Goal: Task Accomplishment & Management: Manage account settings

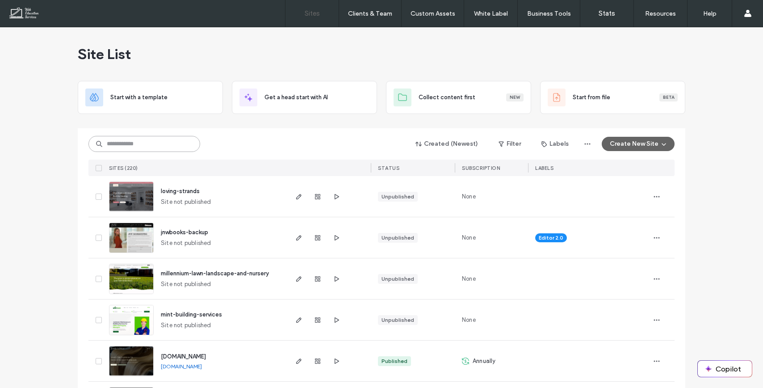
click at [135, 147] on input at bounding box center [144, 144] width 112 height 16
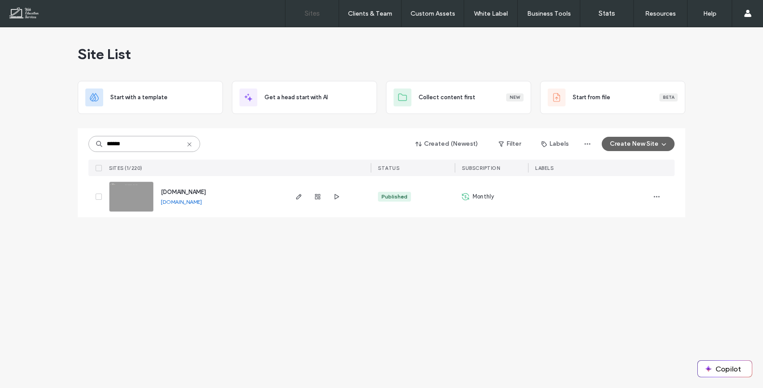
type input "******"
click at [292, 195] on div at bounding box center [328, 196] width 84 height 41
click at [295, 195] on icon "button" at bounding box center [298, 196] width 7 height 7
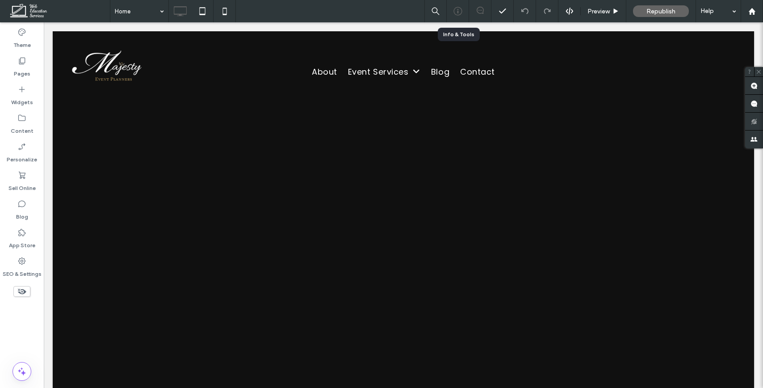
click at [458, 11] on icon at bounding box center [457, 11] width 9 height 9
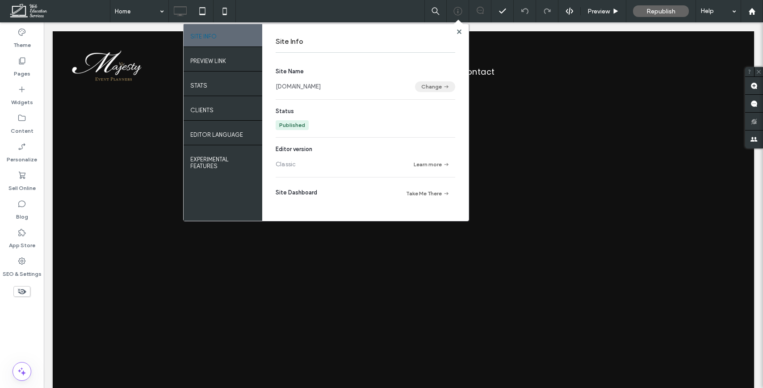
click at [431, 89] on button "Change" at bounding box center [435, 86] width 40 height 11
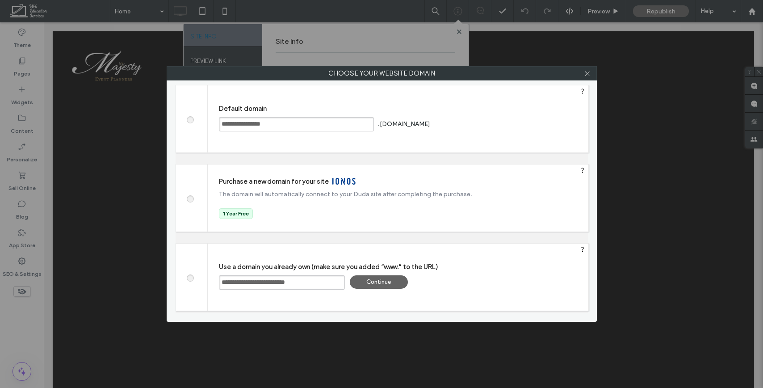
click at [186, 117] on label at bounding box center [190, 118] width 16 height 7
click at [277, 125] on input "**********" at bounding box center [296, 124] width 155 height 14
type input "*"
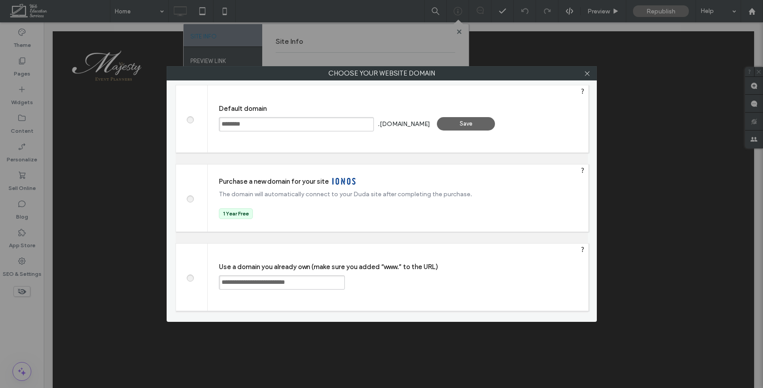
type input "********"
click at [467, 121] on div "Save" at bounding box center [466, 123] width 58 height 13
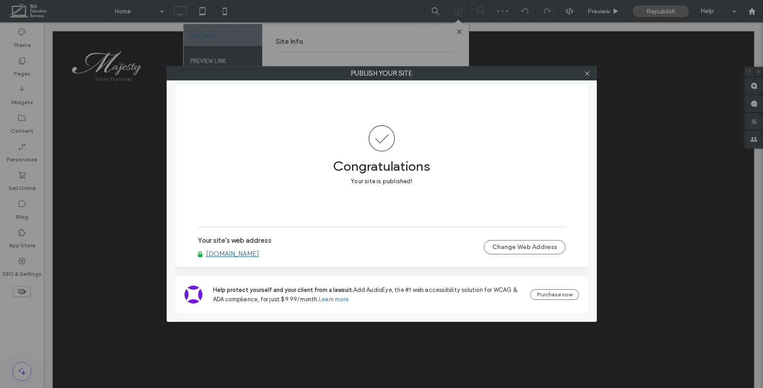
click at [589, 83] on div "Publish your site Congratulations Your site is published! Your site's web addre…" at bounding box center [382, 193] width 430 height 255
click at [589, 75] on icon at bounding box center [587, 73] width 7 height 7
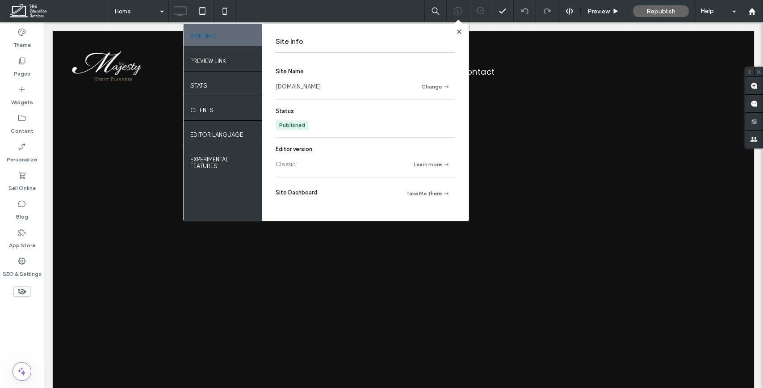
click at [461, 29] on div at bounding box center [459, 31] width 7 height 7
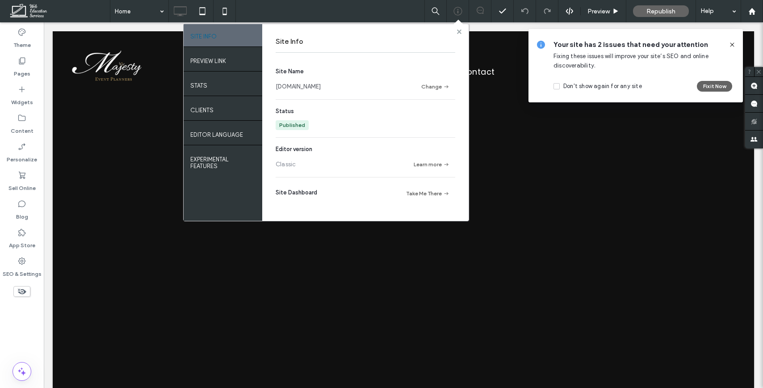
click at [457, 33] on use at bounding box center [458, 31] width 4 height 4
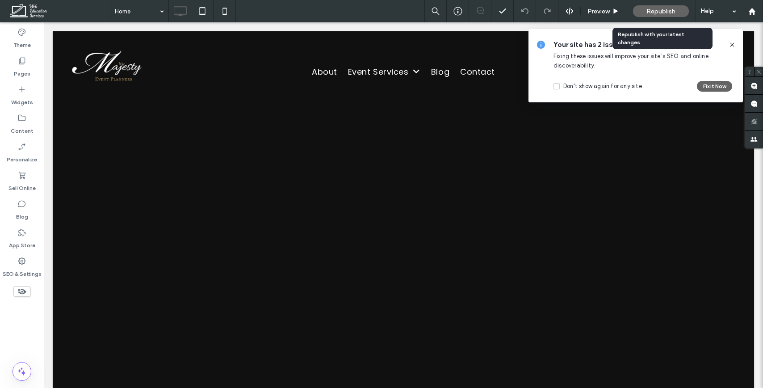
click at [669, 10] on span "Republish" at bounding box center [660, 12] width 29 height 8
